Goal: Transaction & Acquisition: Purchase product/service

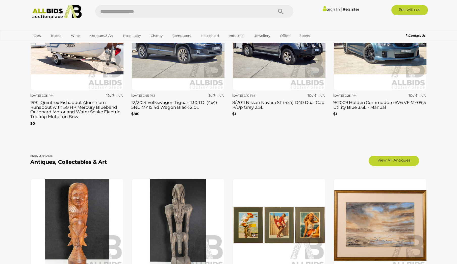
scroll to position [782, 0]
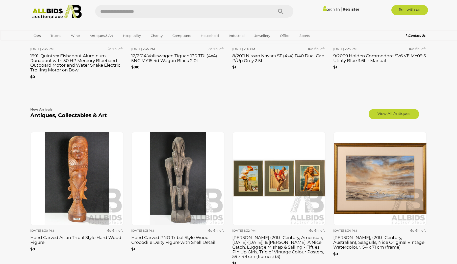
click at [95, 112] on b "Antiques, Collectables & Art" at bounding box center [68, 115] width 76 height 6
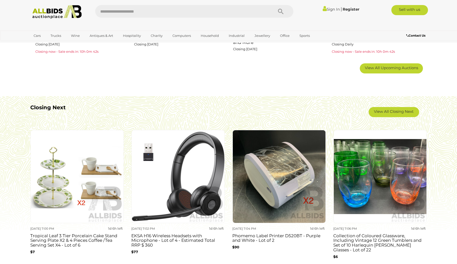
scroll to position [303, 0]
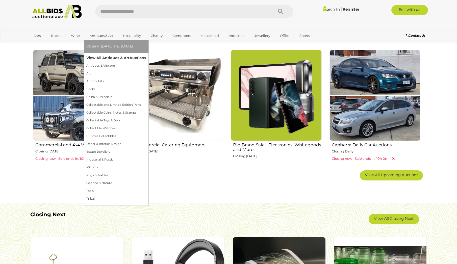
click at [98, 57] on link "View All Antiques & Art Auctions" at bounding box center [116, 58] width 60 height 8
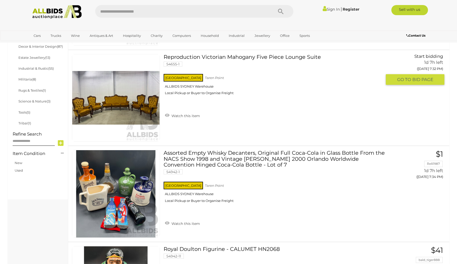
scroll to position [303, 0]
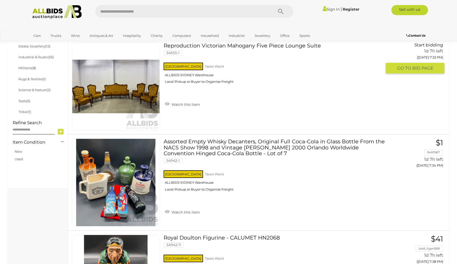
click at [102, 97] on img at bounding box center [115, 86] width 87 height 87
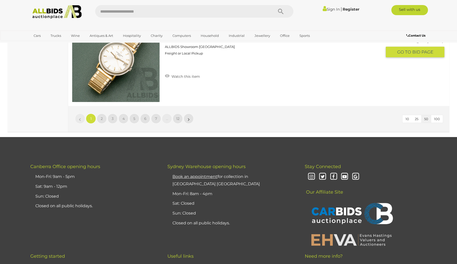
scroll to position [4780, 0]
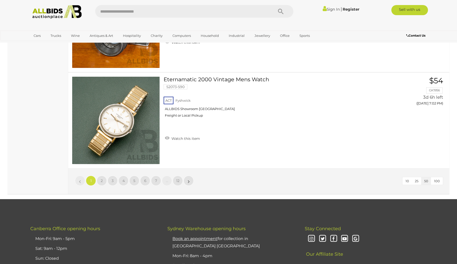
click at [438, 182] on span "100" at bounding box center [437, 181] width 6 height 4
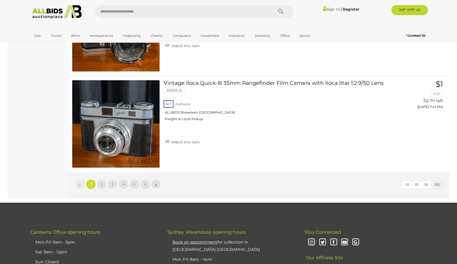
scroll to position [9574, 0]
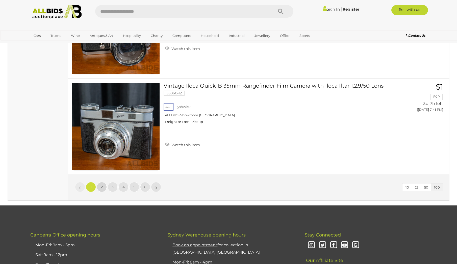
click at [101, 190] on link "2" at bounding box center [102, 187] width 10 height 10
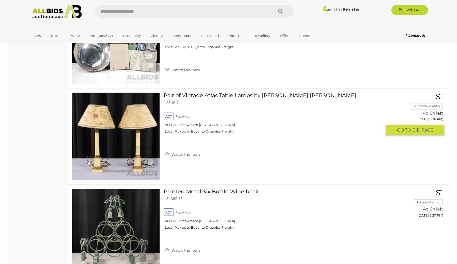
scroll to position [5724, 0]
click at [136, 123] on link at bounding box center [116, 137] width 88 height 88
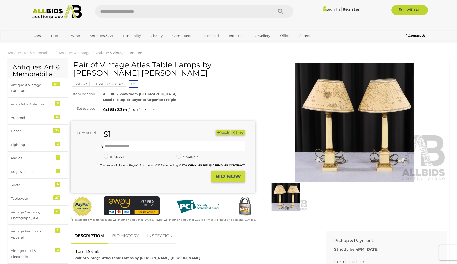
click at [352, 158] on img at bounding box center [354, 122] width 184 height 119
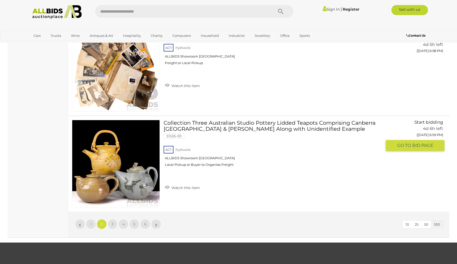
scroll to position [9545, 0]
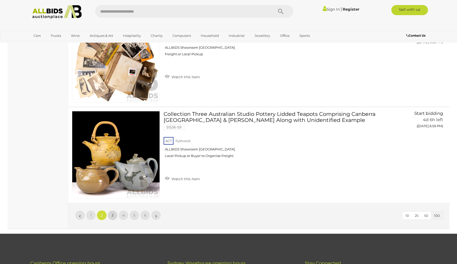
click at [109, 217] on link "3" at bounding box center [112, 215] width 10 height 10
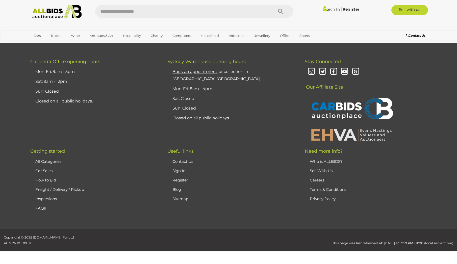
scroll to position [98, 0]
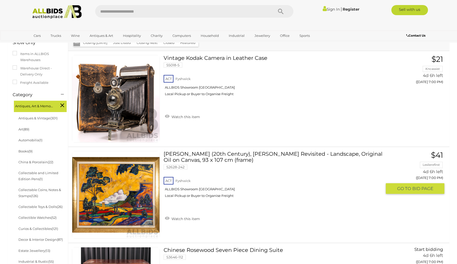
click at [129, 193] on link at bounding box center [116, 195] width 88 height 88
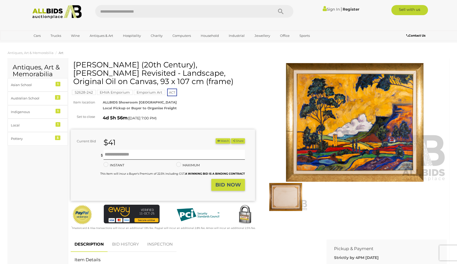
click at [291, 201] on img at bounding box center [286, 197] width 44 height 28
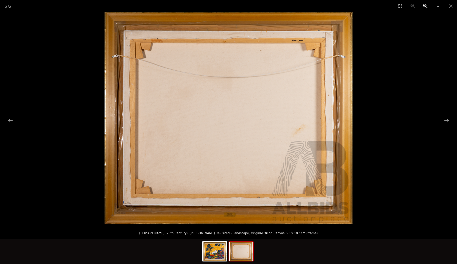
click at [424, 6] on button "Zoom in" at bounding box center [425, 6] width 13 height 12
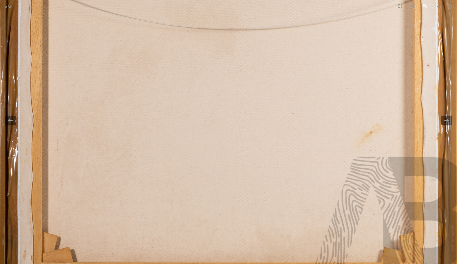
click at [424, 6] on button "Zoom in" at bounding box center [425, 6] width 13 height 12
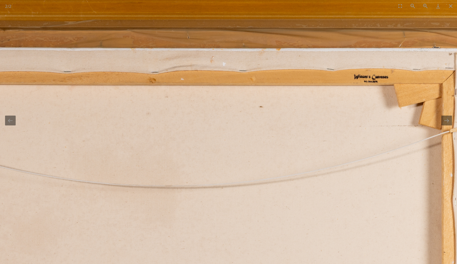
drag, startPoint x: 366, startPoint y: 71, endPoint x: 301, endPoint y: 277, distance: 215.4
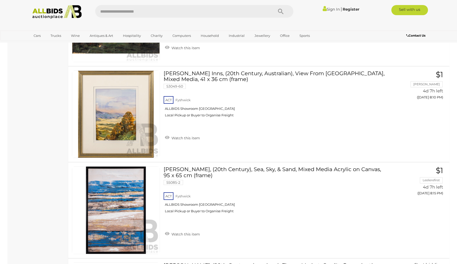
scroll to position [6803, 0]
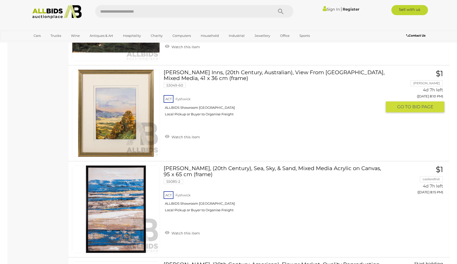
click at [115, 119] on img at bounding box center [115, 113] width 87 height 87
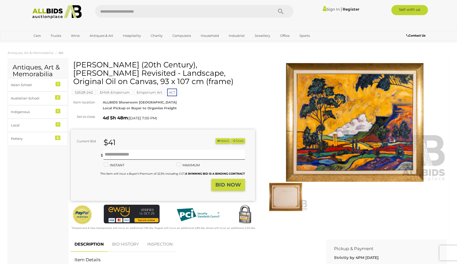
click at [330, 8] on link "Sign In" at bounding box center [330, 9] width 17 height 5
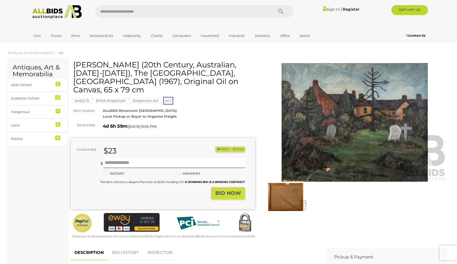
click at [320, 156] on img at bounding box center [354, 122] width 184 height 119
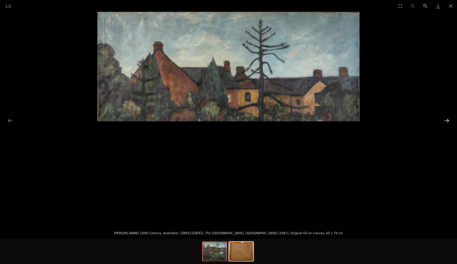
click at [448, 121] on button "Next slide" at bounding box center [446, 121] width 11 height 10
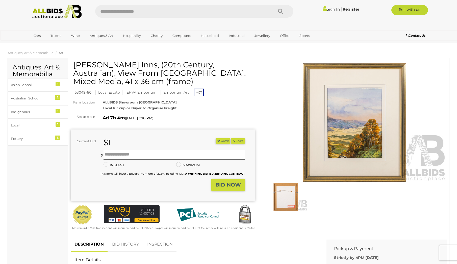
click at [345, 128] on img at bounding box center [354, 122] width 184 height 119
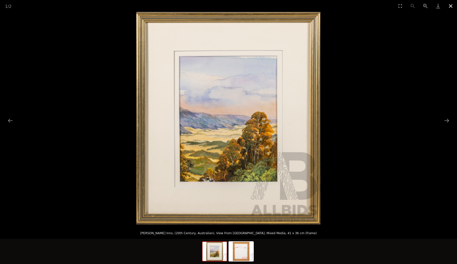
click at [450, 5] on button "Close gallery" at bounding box center [450, 6] width 13 height 12
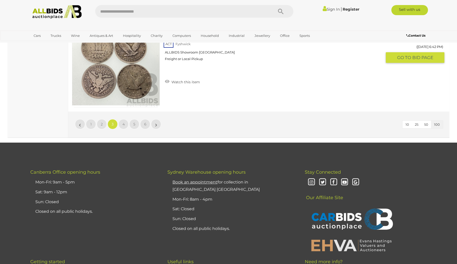
scroll to position [9643, 0]
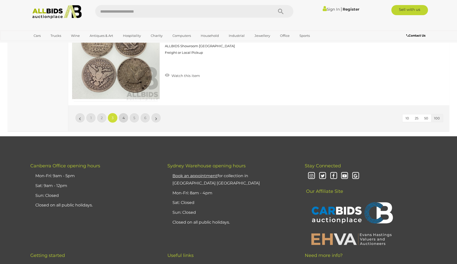
click at [124, 117] on span "4" at bounding box center [123, 118] width 2 height 5
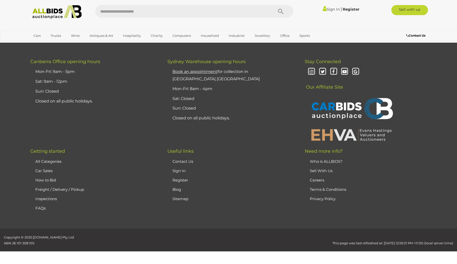
scroll to position [98, 0]
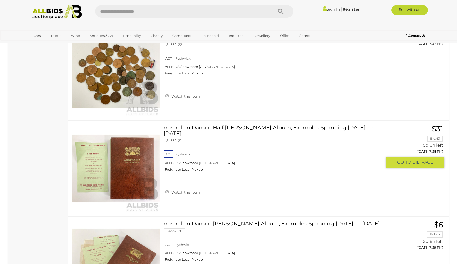
scroll to position [3630, 0]
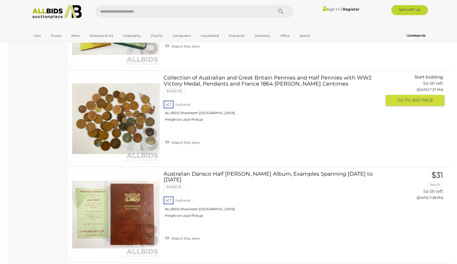
click at [146, 110] on link at bounding box center [116, 119] width 88 height 88
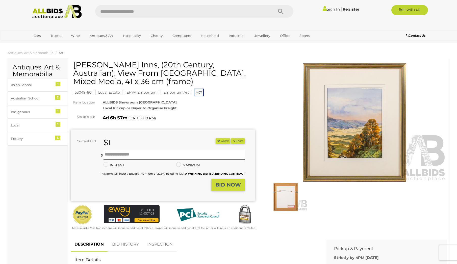
click at [326, 8] on link "Sign In" at bounding box center [330, 9] width 17 height 5
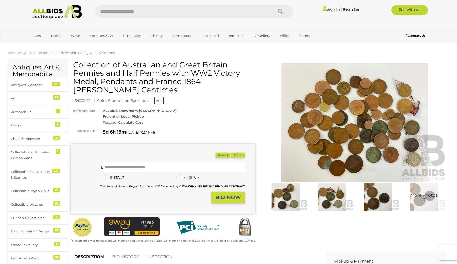
click at [333, 190] on img at bounding box center [332, 197] width 44 height 28
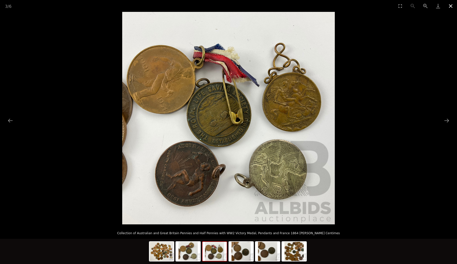
click at [448, 6] on button "Close gallery" at bounding box center [450, 6] width 13 height 12
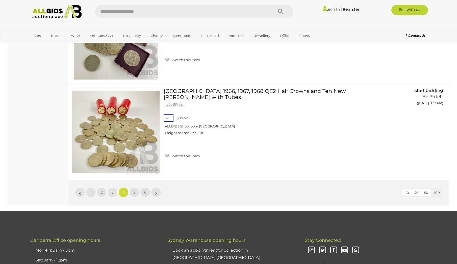
scroll to position [9639, 0]
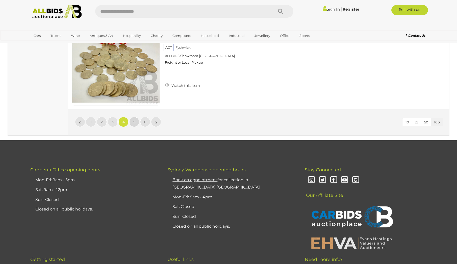
click at [131, 120] on link "5" at bounding box center [134, 122] width 10 height 10
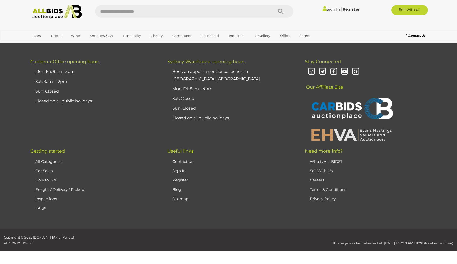
scroll to position [98, 0]
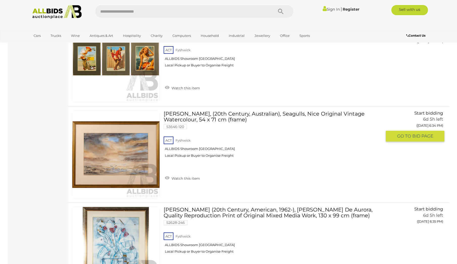
scroll to position [1208, 0]
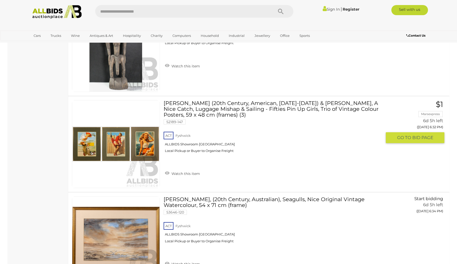
click at [131, 135] on link at bounding box center [116, 144] width 88 height 88
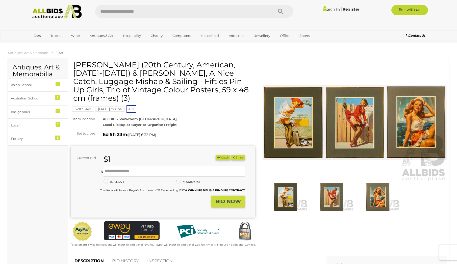
click at [284, 200] on img at bounding box center [286, 197] width 44 height 28
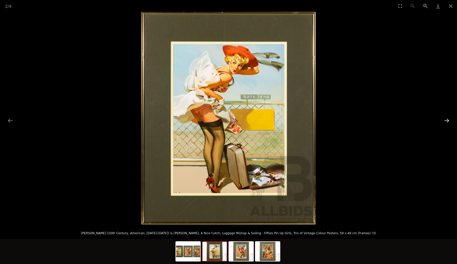
click at [445, 120] on button "Next slide" at bounding box center [446, 121] width 11 height 10
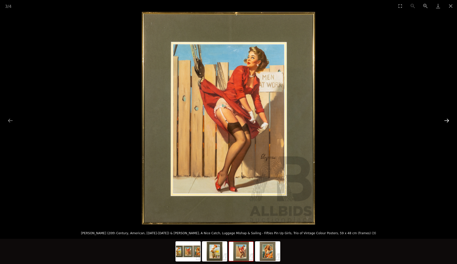
click at [445, 120] on button "Next slide" at bounding box center [446, 121] width 11 height 10
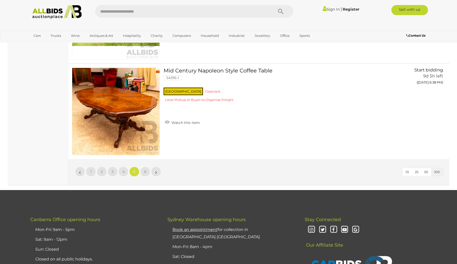
scroll to position [9651, 0]
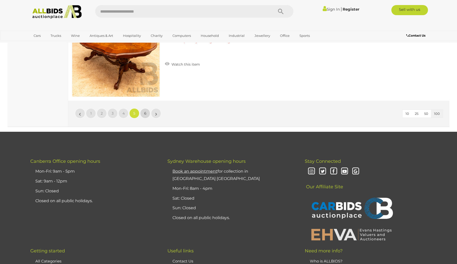
click at [145, 111] on span "6" at bounding box center [145, 113] width 2 height 5
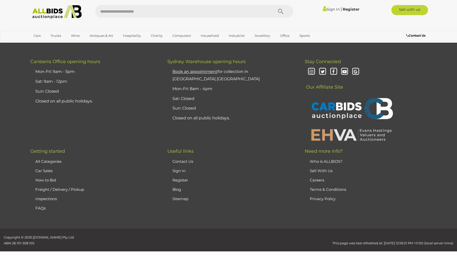
scroll to position [98, 0]
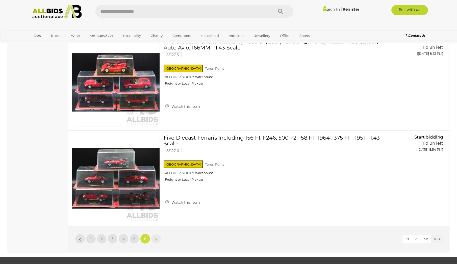
scroll to position [5144, 0]
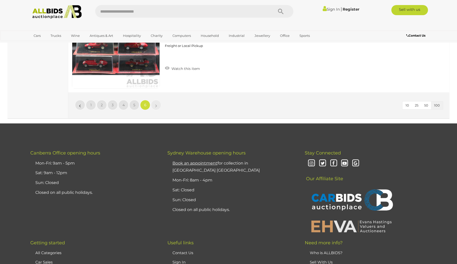
click at [159, 106] on link "»" at bounding box center [156, 105] width 10 height 10
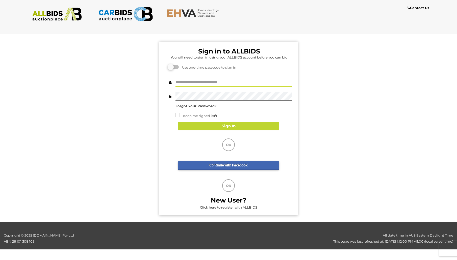
click at [233, 84] on input "text" at bounding box center [233, 82] width 117 height 9
type input "***"
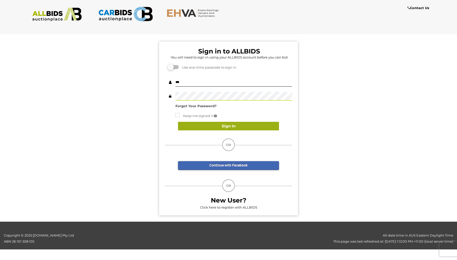
click at [227, 125] on button "Sign In" at bounding box center [228, 126] width 101 height 9
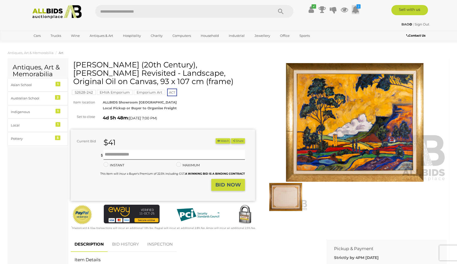
click at [356, 9] on icon at bounding box center [355, 9] width 8 height 9
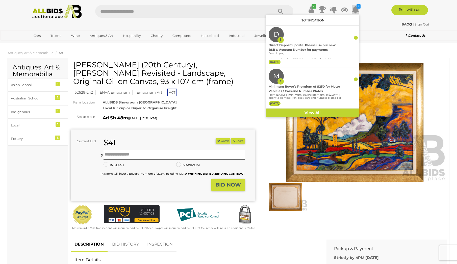
click at [370, 18] on div "✔ 2 [PERSON_NAME]" at bounding box center [228, 12] width 411 height 14
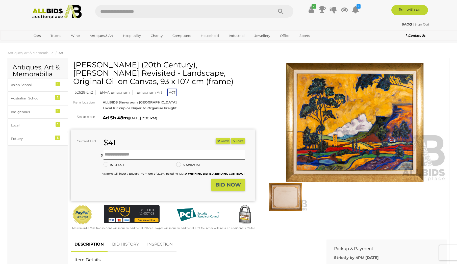
click at [218, 139] on button "Watch" at bounding box center [222, 140] width 15 height 5
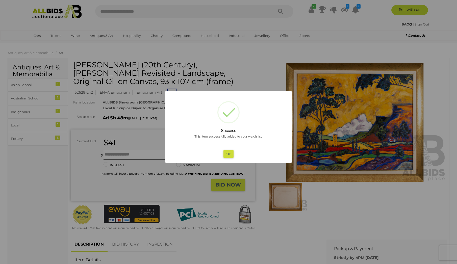
click at [228, 153] on button "Ok" at bounding box center [228, 153] width 10 height 7
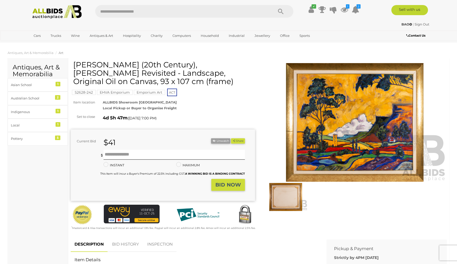
click at [420, 23] on link "Sign Out" at bounding box center [421, 24] width 15 height 4
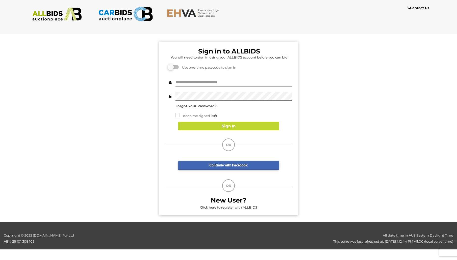
click at [248, 79] on input "text" at bounding box center [233, 82] width 117 height 9
type input "***"
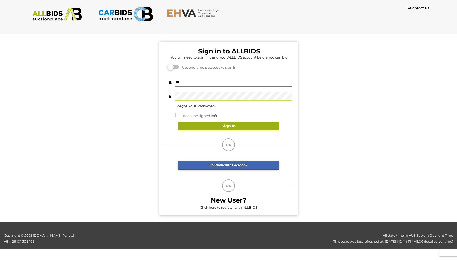
click at [230, 126] on button "Sign In" at bounding box center [228, 126] width 101 height 9
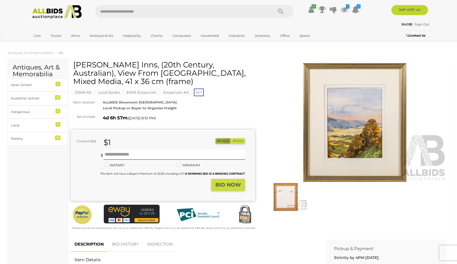
click at [217, 142] on icon "button" at bounding box center [219, 140] width 4 height 3
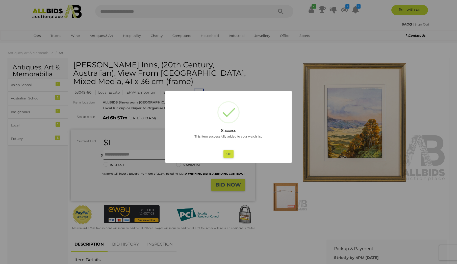
click at [228, 154] on button "Ok" at bounding box center [228, 153] width 10 height 7
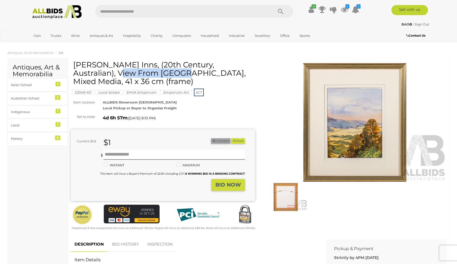
drag, startPoint x: 75, startPoint y: 63, endPoint x: 130, endPoint y: 64, distance: 55.5
click at [130, 64] on h1 "[PERSON_NAME] Inns, (20th Century, Australian), View From [GEOGRAPHIC_DATA], Mi…" at bounding box center [163, 73] width 180 height 25
drag, startPoint x: 130, startPoint y: 64, endPoint x: 118, endPoint y: 62, distance: 13.0
copy h1 "[PERSON_NAME] Inns"
